Goal: Task Accomplishment & Management: Use online tool/utility

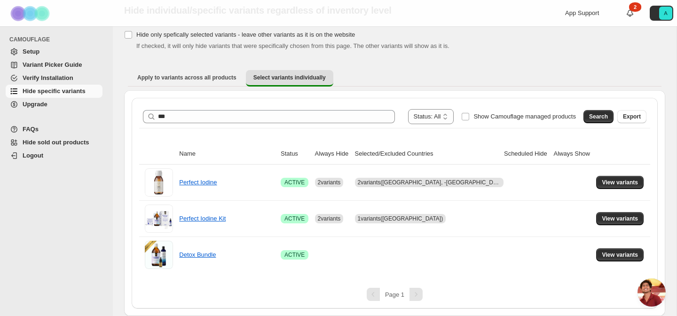
scroll to position [4777, 0]
